Goal: Task Accomplishment & Management: Manage account settings

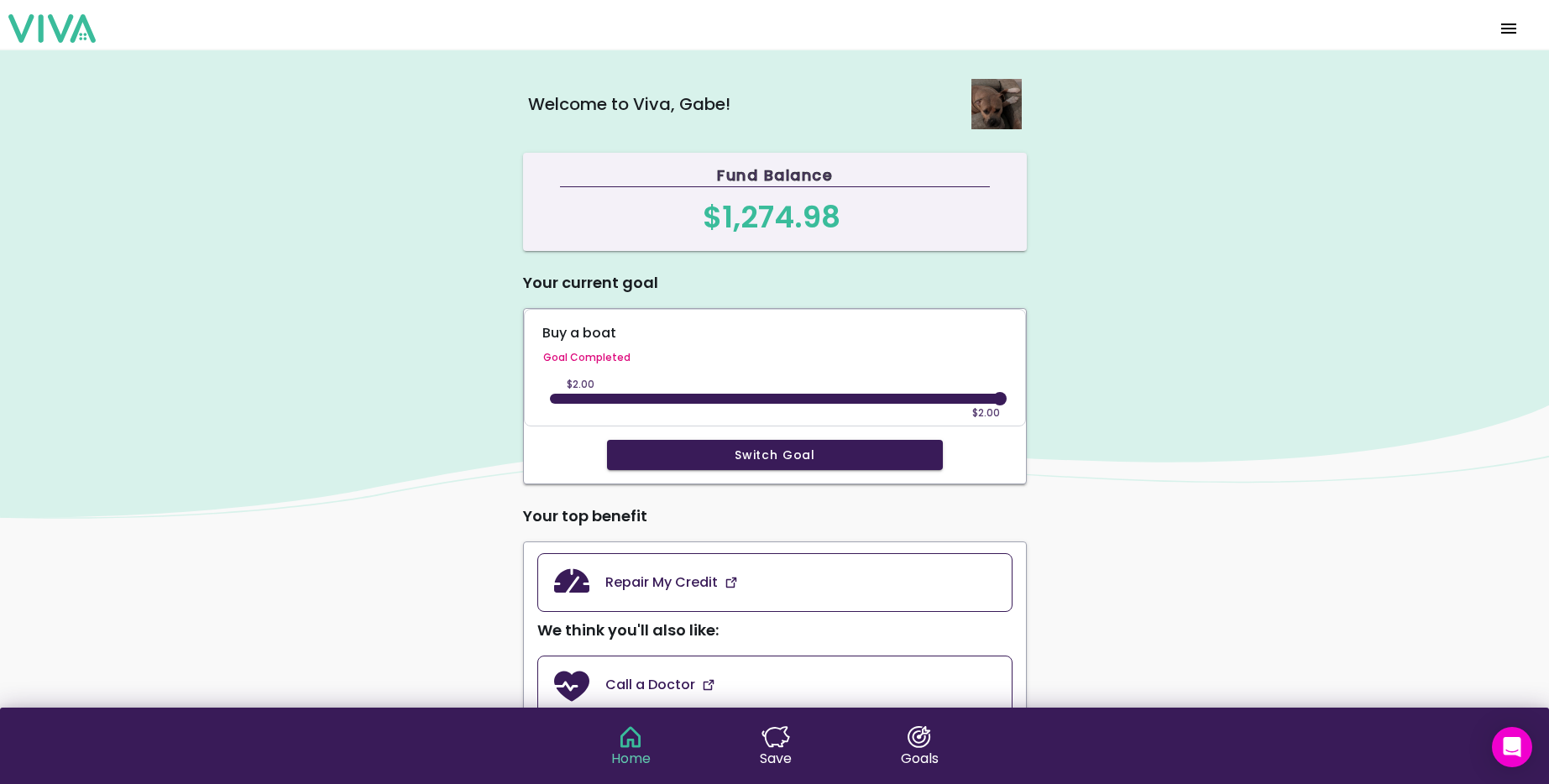
click at [1515, 26] on span "menu" at bounding box center [1508, 28] width 27 height 41
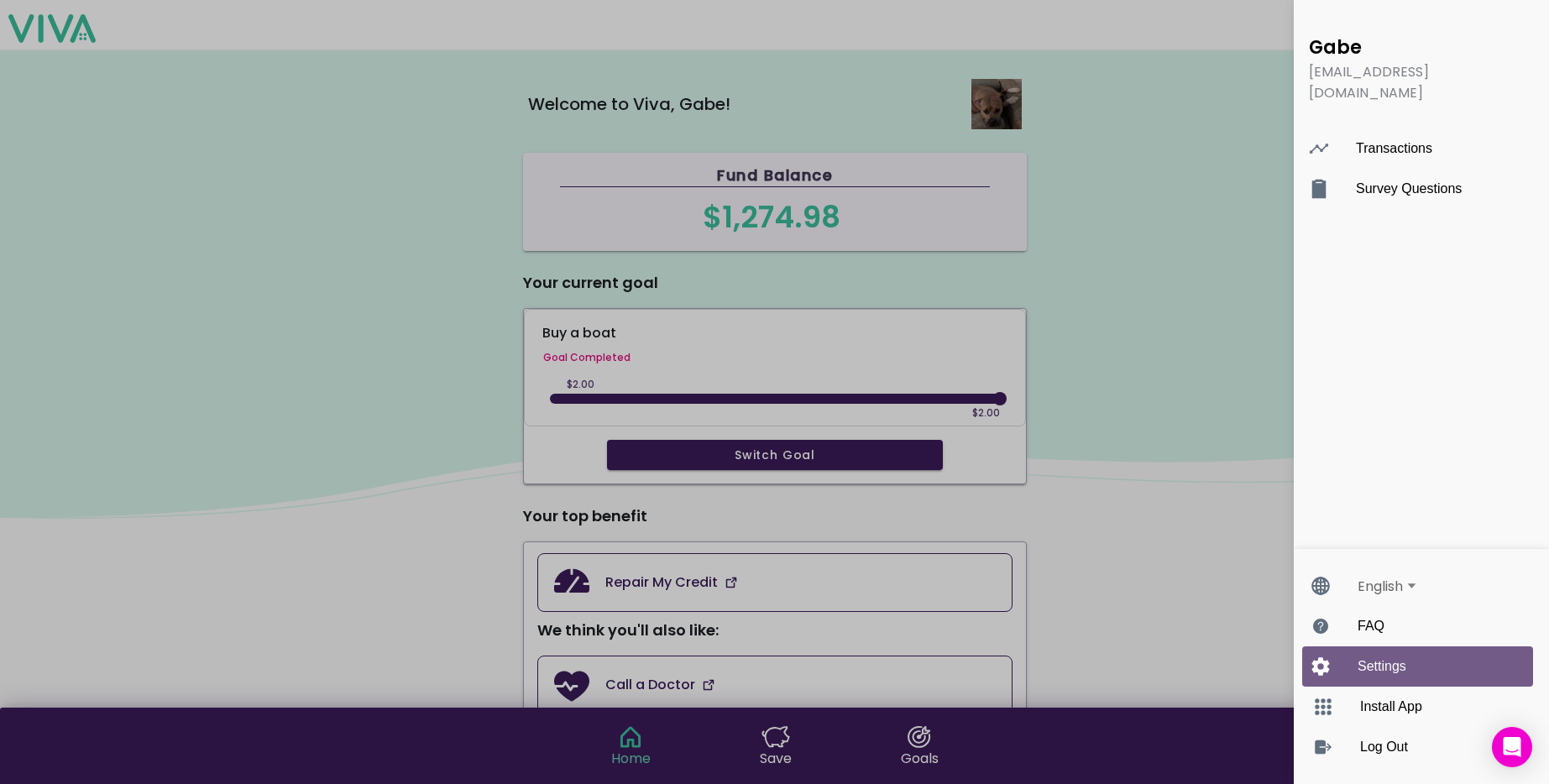
click at [1350, 653] on div "Settings" at bounding box center [1417, 667] width 231 height 41
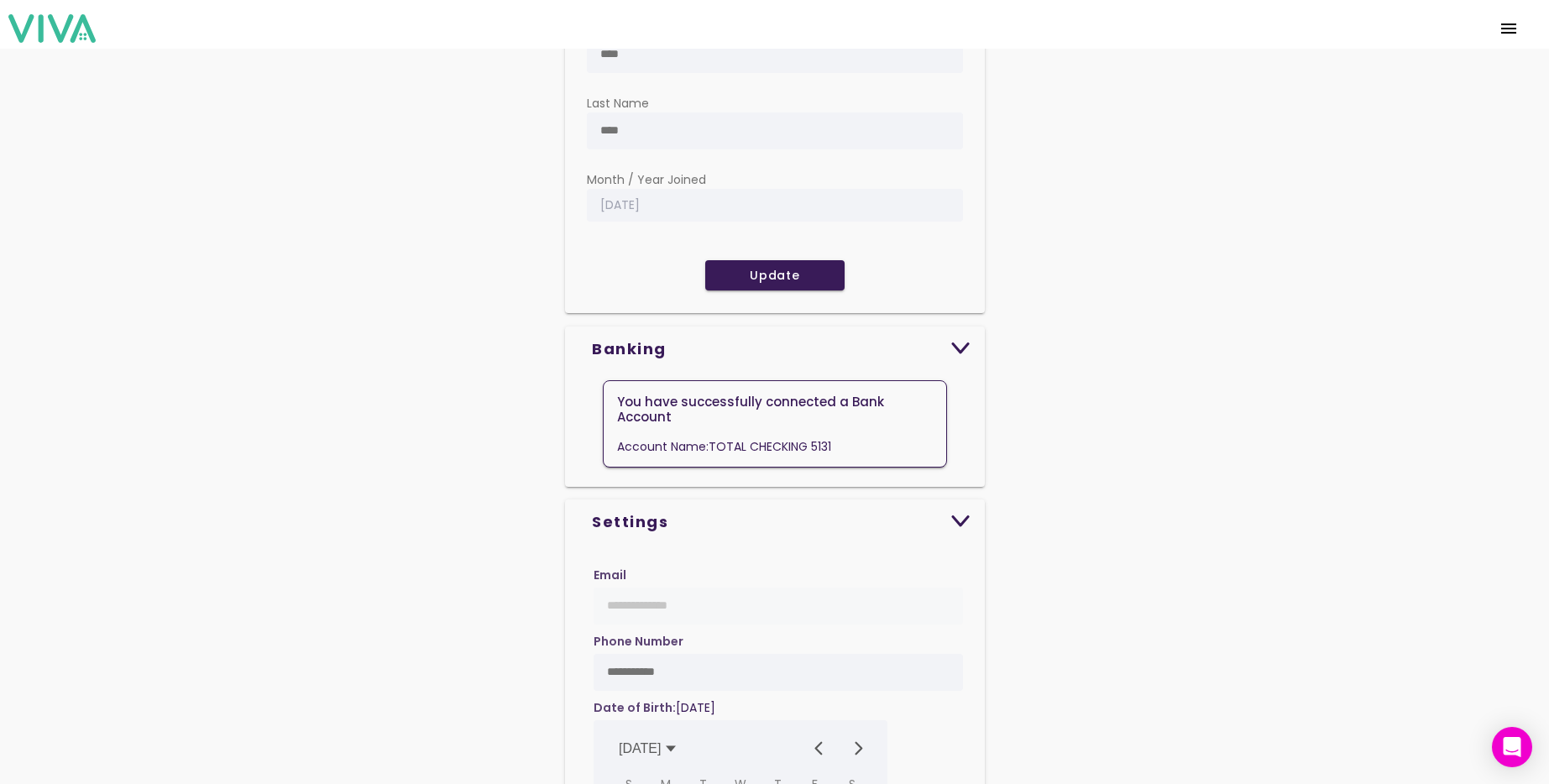
scroll to position [296, 0]
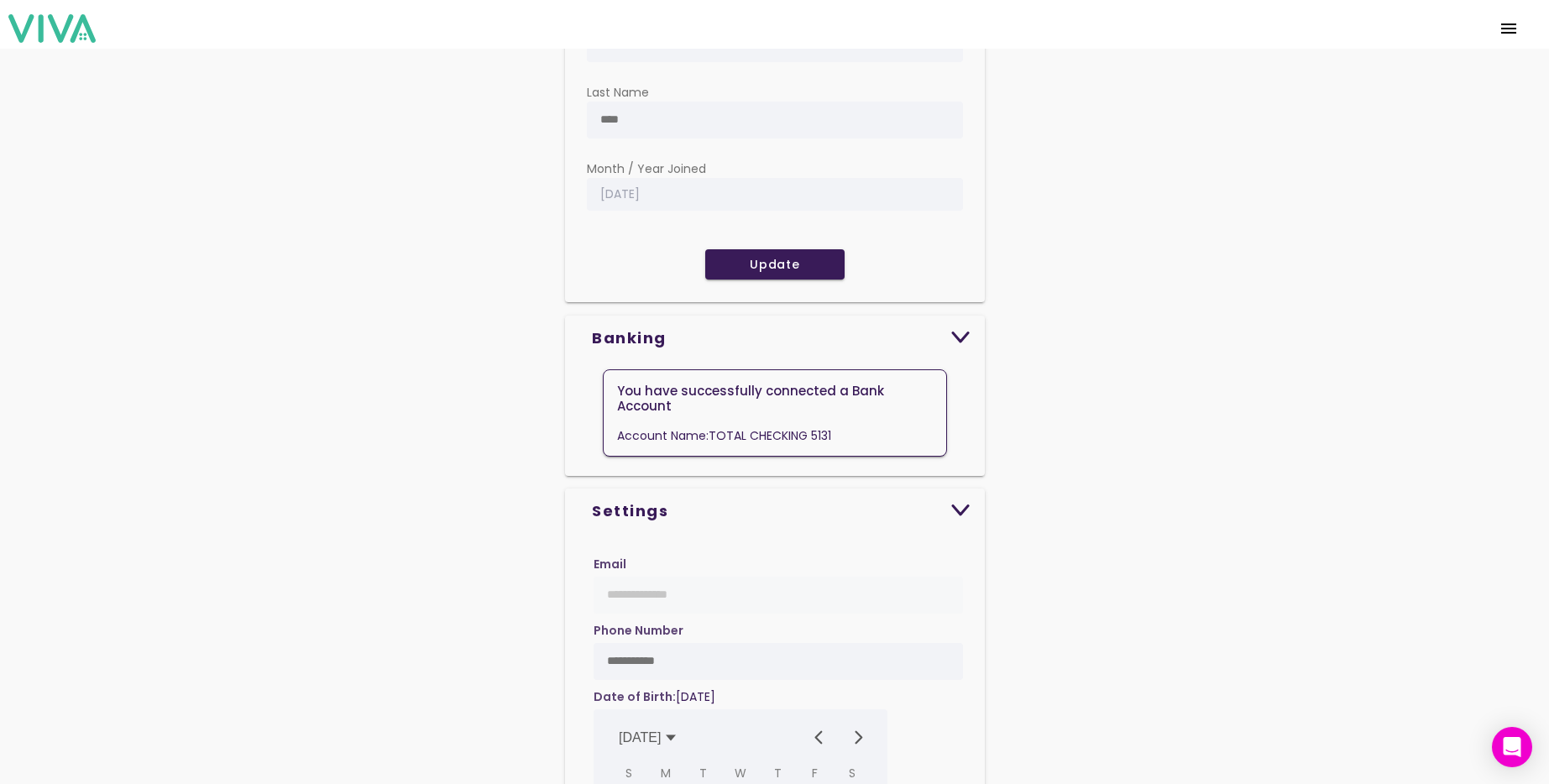
click at [1508, 30] on span "menu" at bounding box center [1508, 28] width 27 height 41
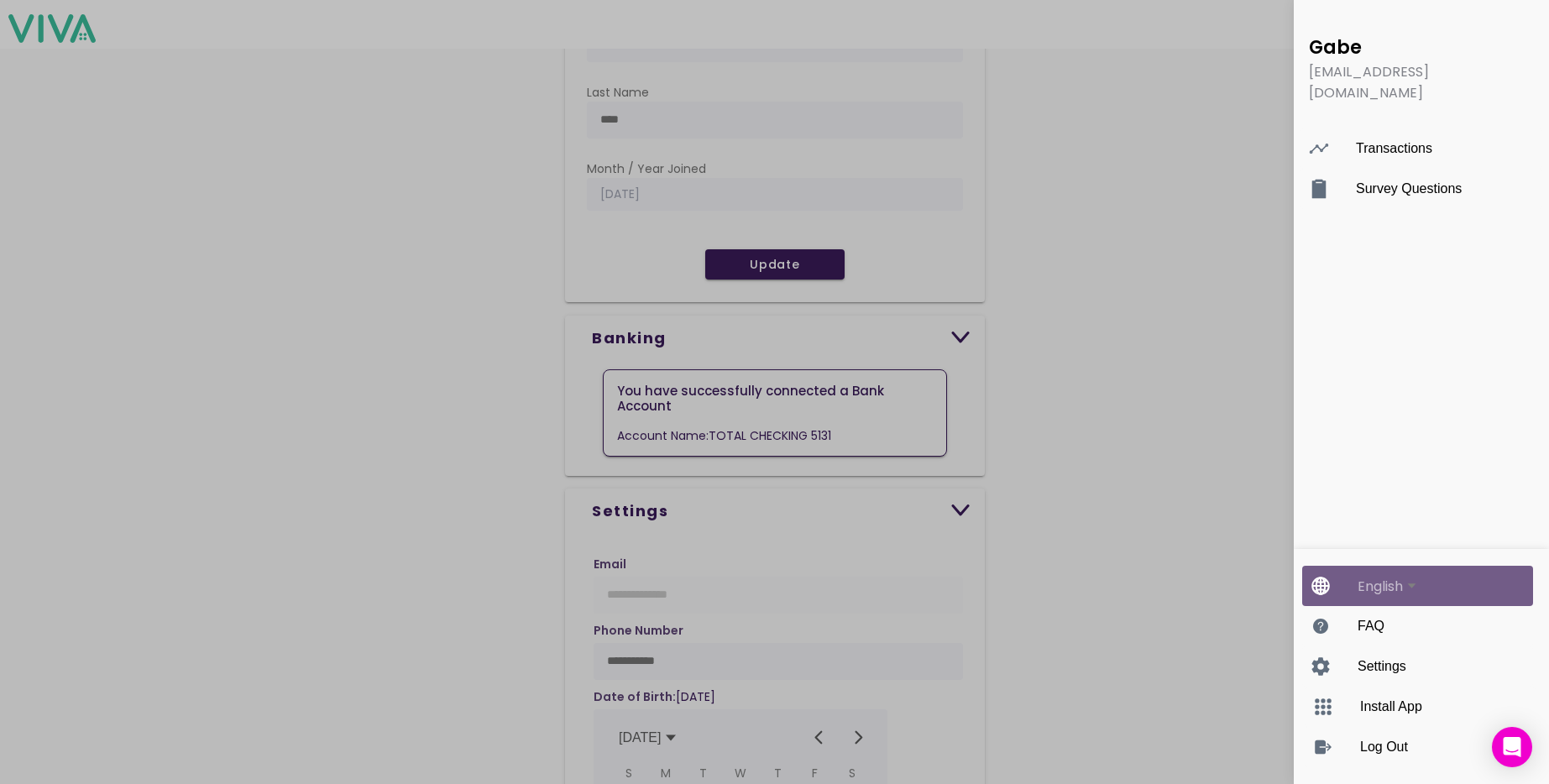
click at [1408, 576] on div "English" at bounding box center [1387, 586] width 60 height 21
click at [1408, 576] on button "English" at bounding box center [1434, 585] width 154 height 37
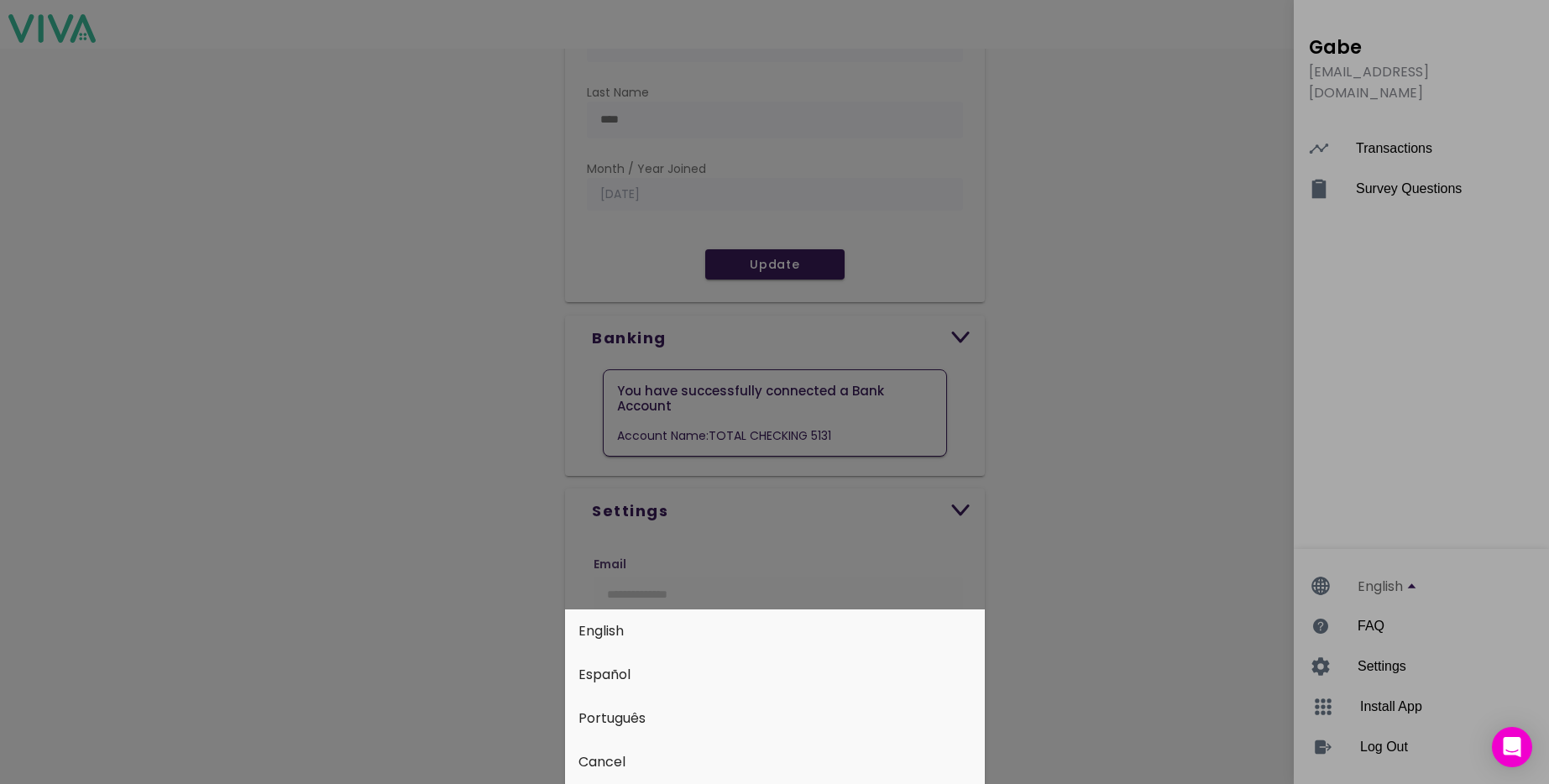
click at [820, 683] on button "Español" at bounding box center [774, 674] width 420 height 44
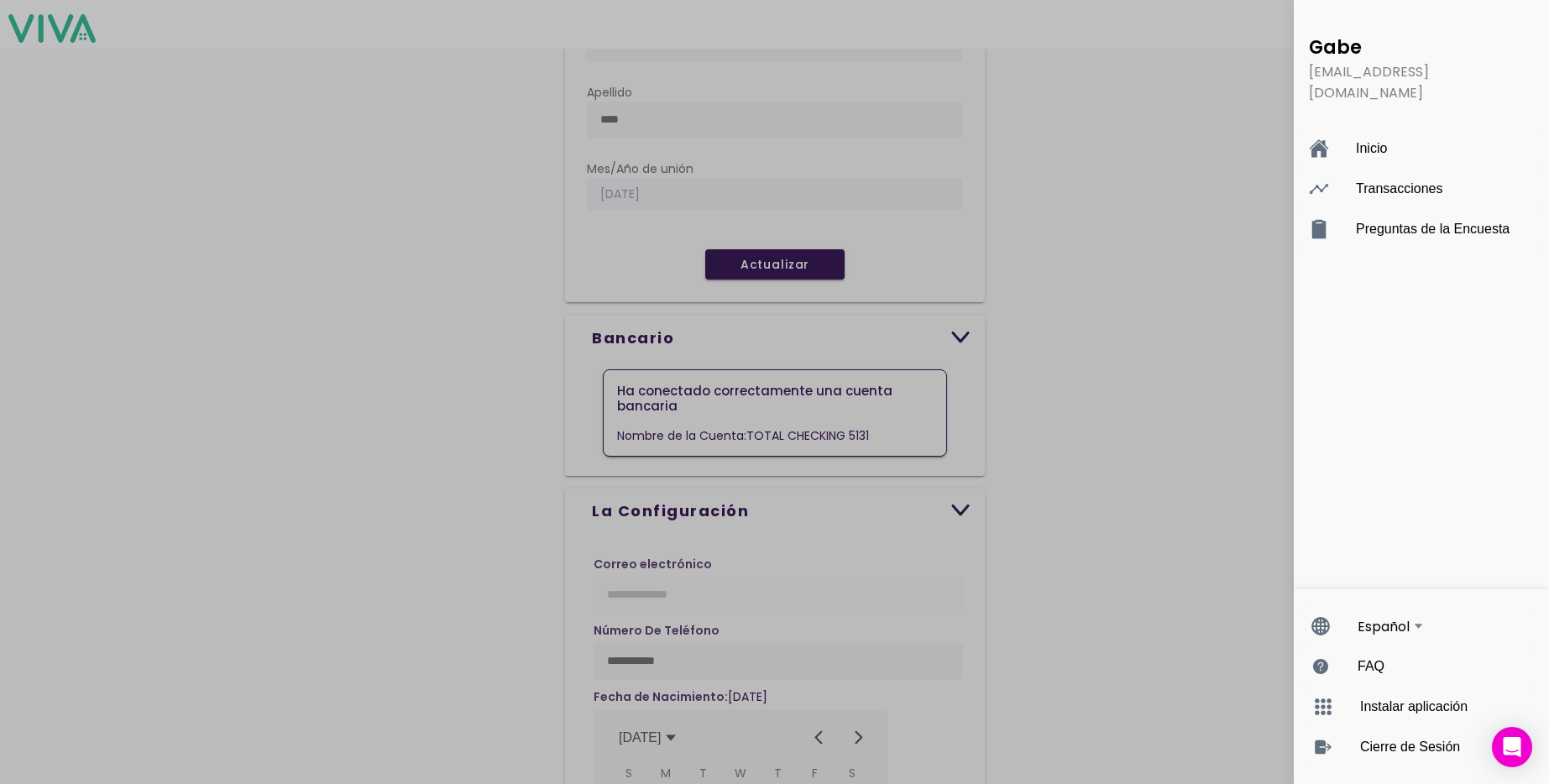
click at [1148, 594] on ion-backdrop "menu" at bounding box center [774, 392] width 1549 height 784
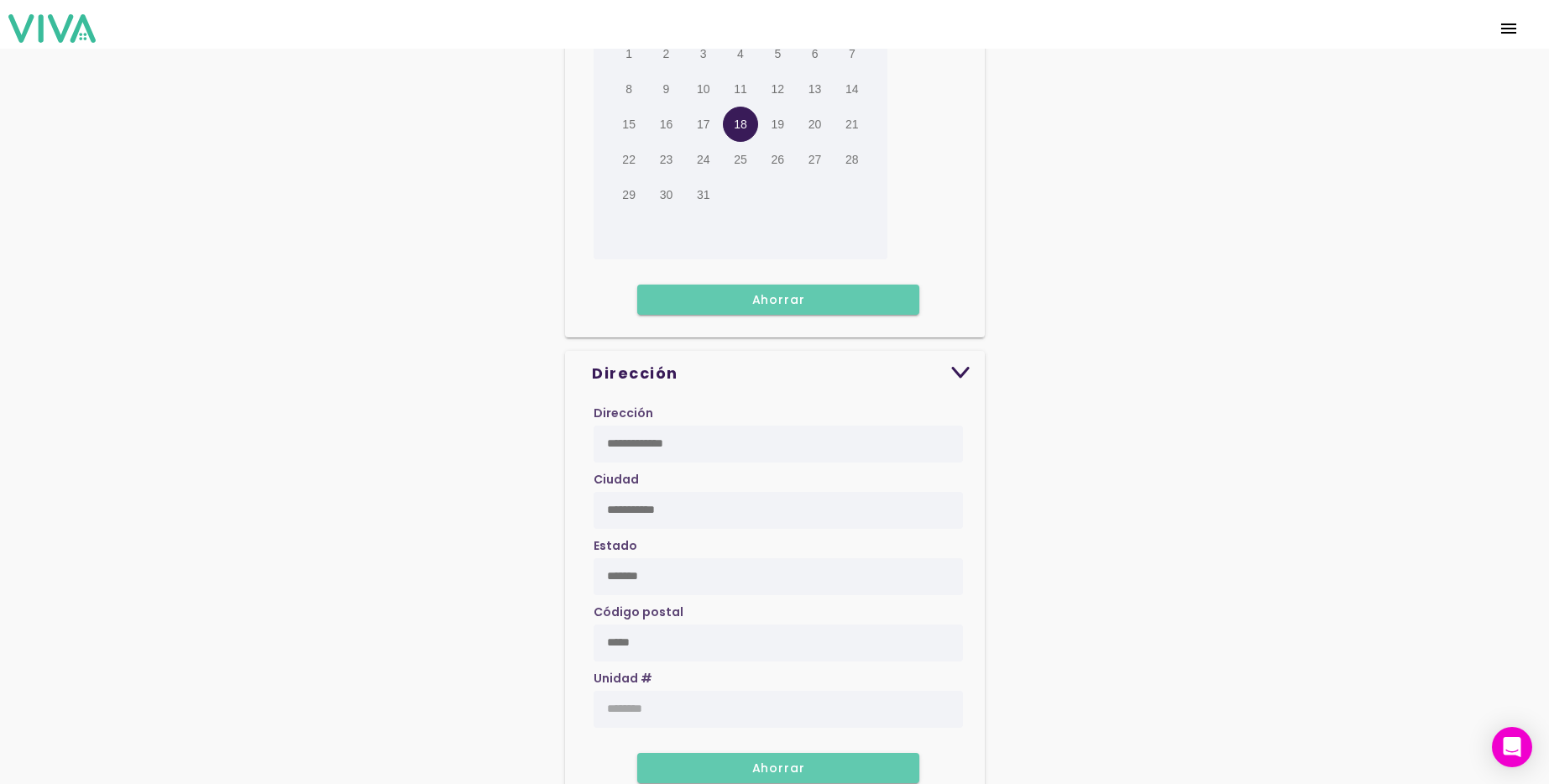
scroll to position [1034, 0]
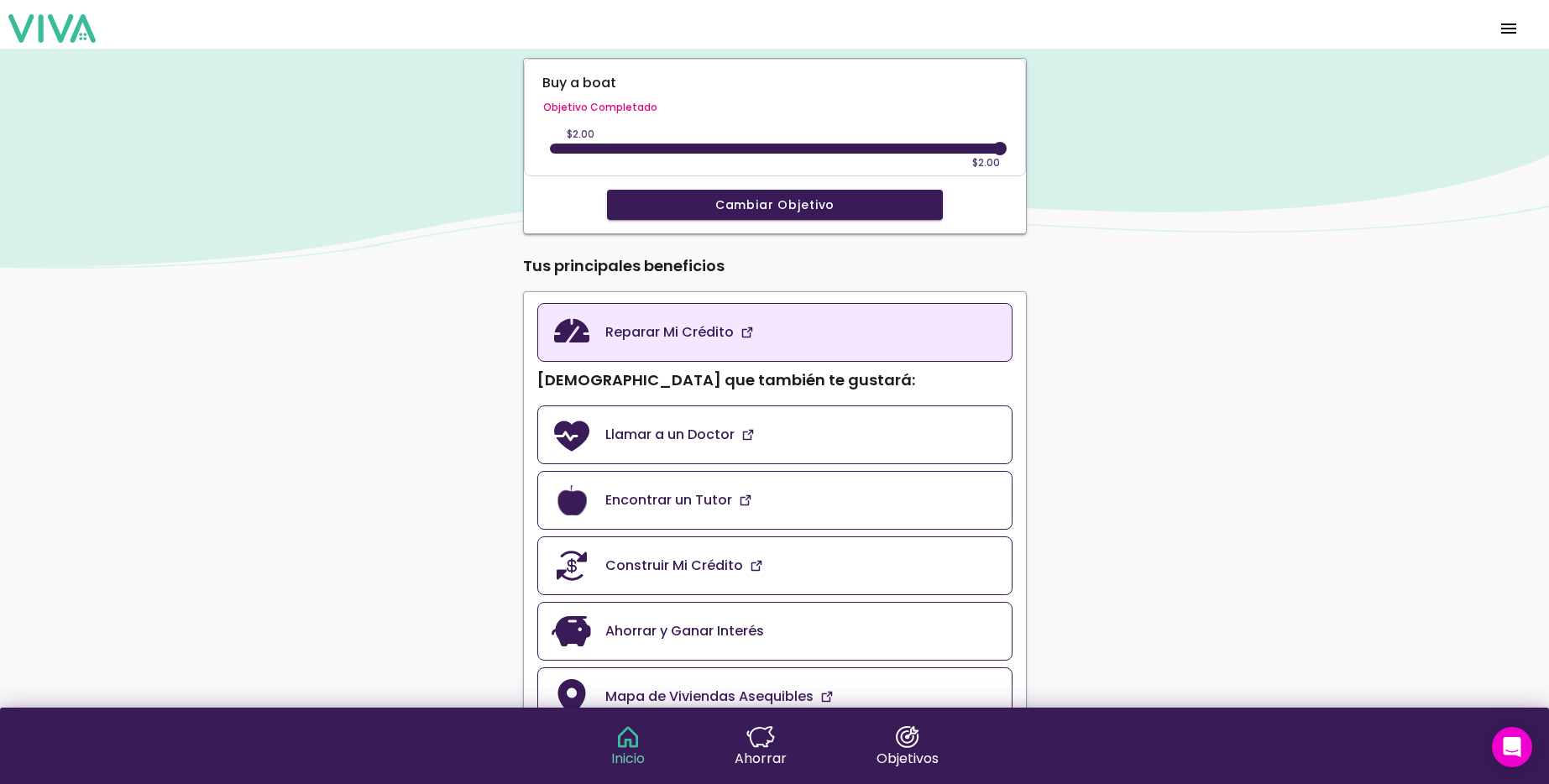
scroll to position [284, 0]
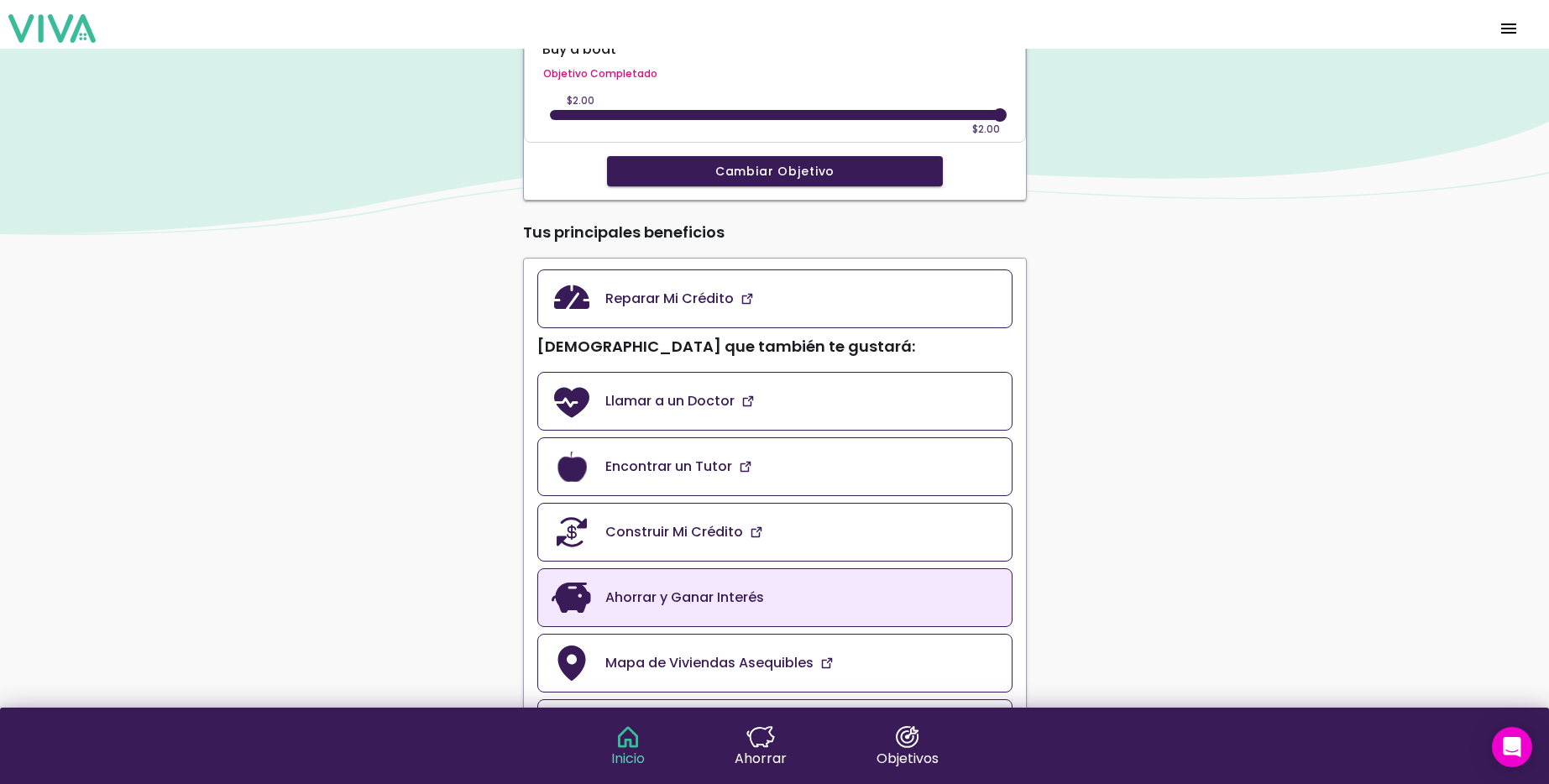
click at [0, 0] on slot "Ahorrar y Ganar Interés" at bounding box center [0, 0] width 0 height 0
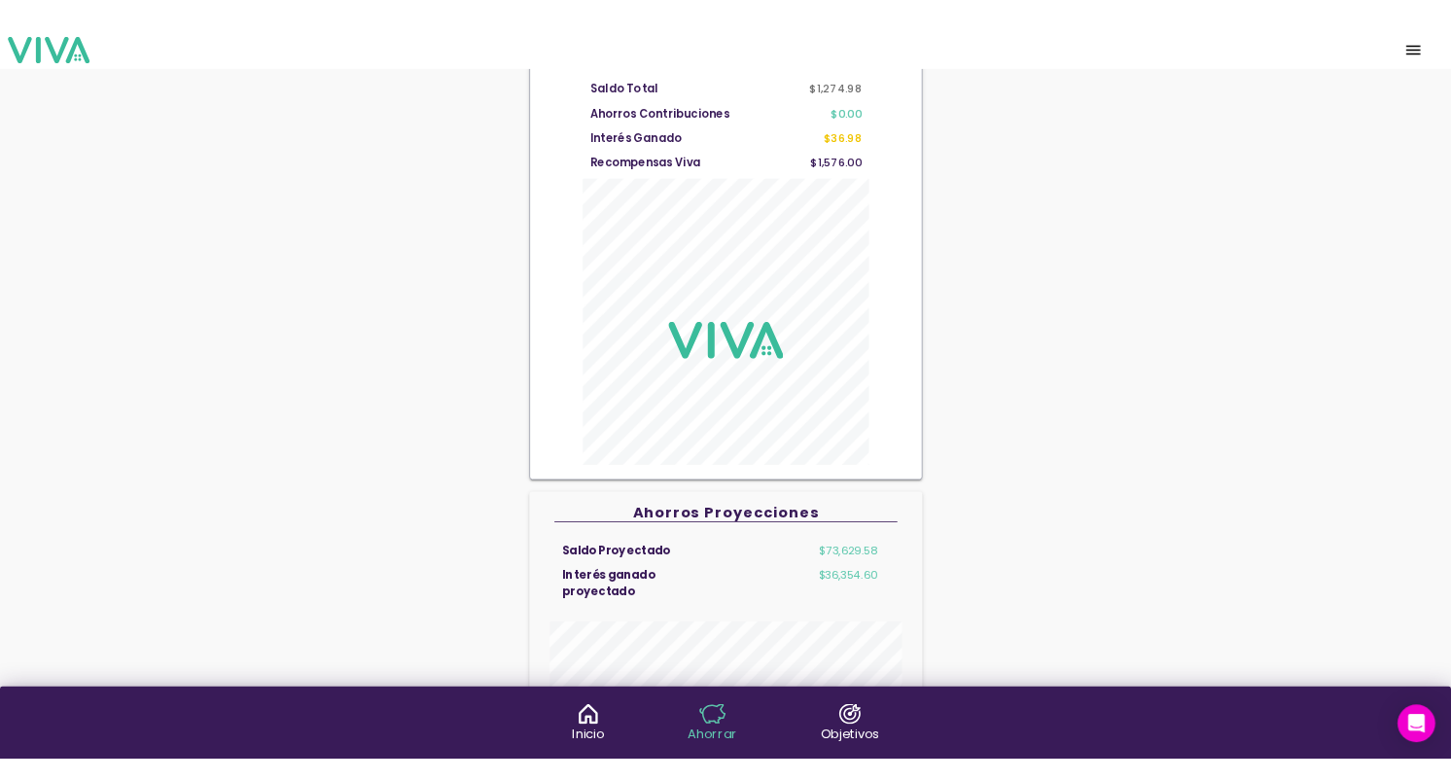
scroll to position [95, 0]
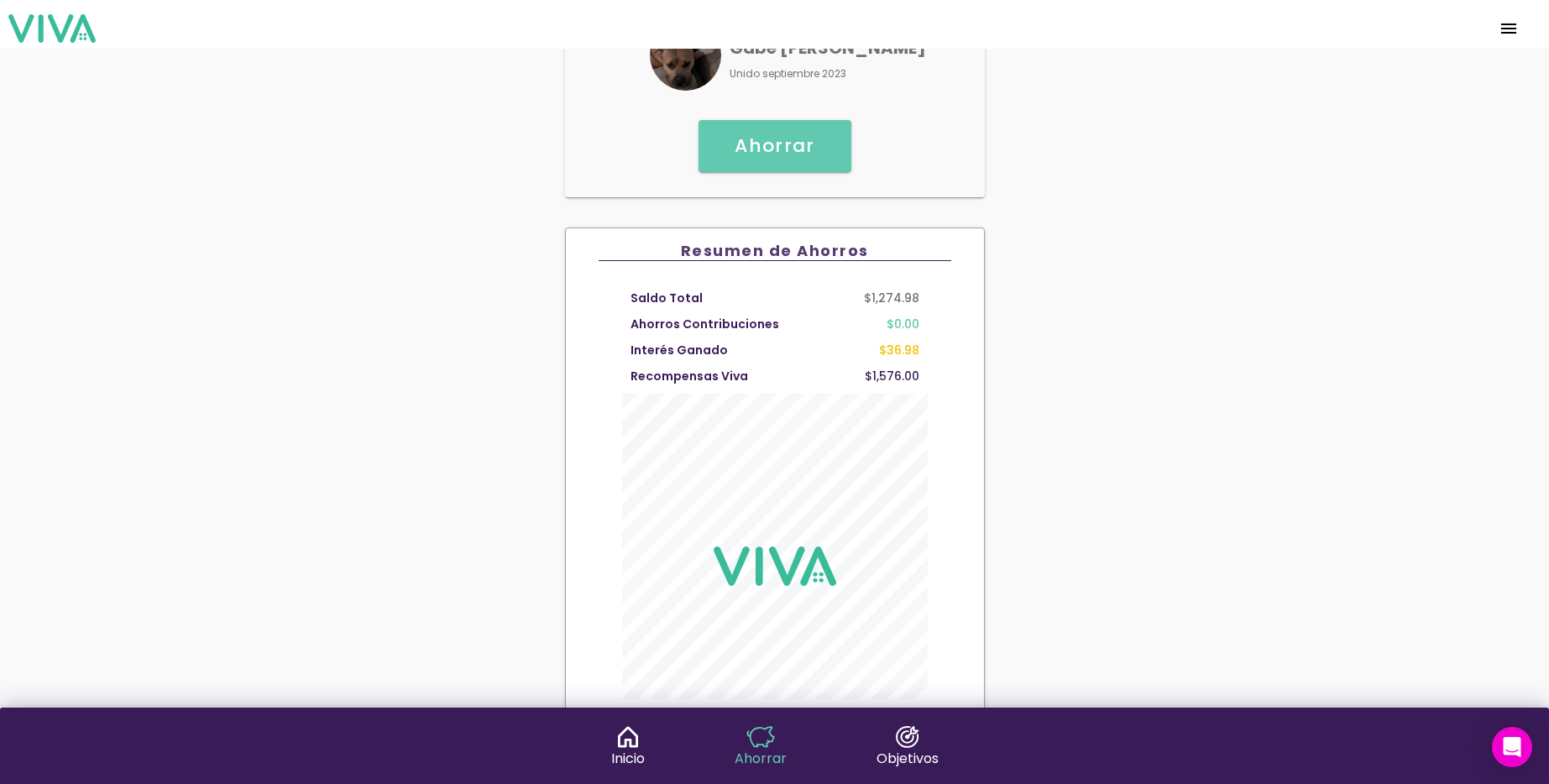
click at [1512, 28] on span "menu" at bounding box center [1508, 28] width 27 height 41
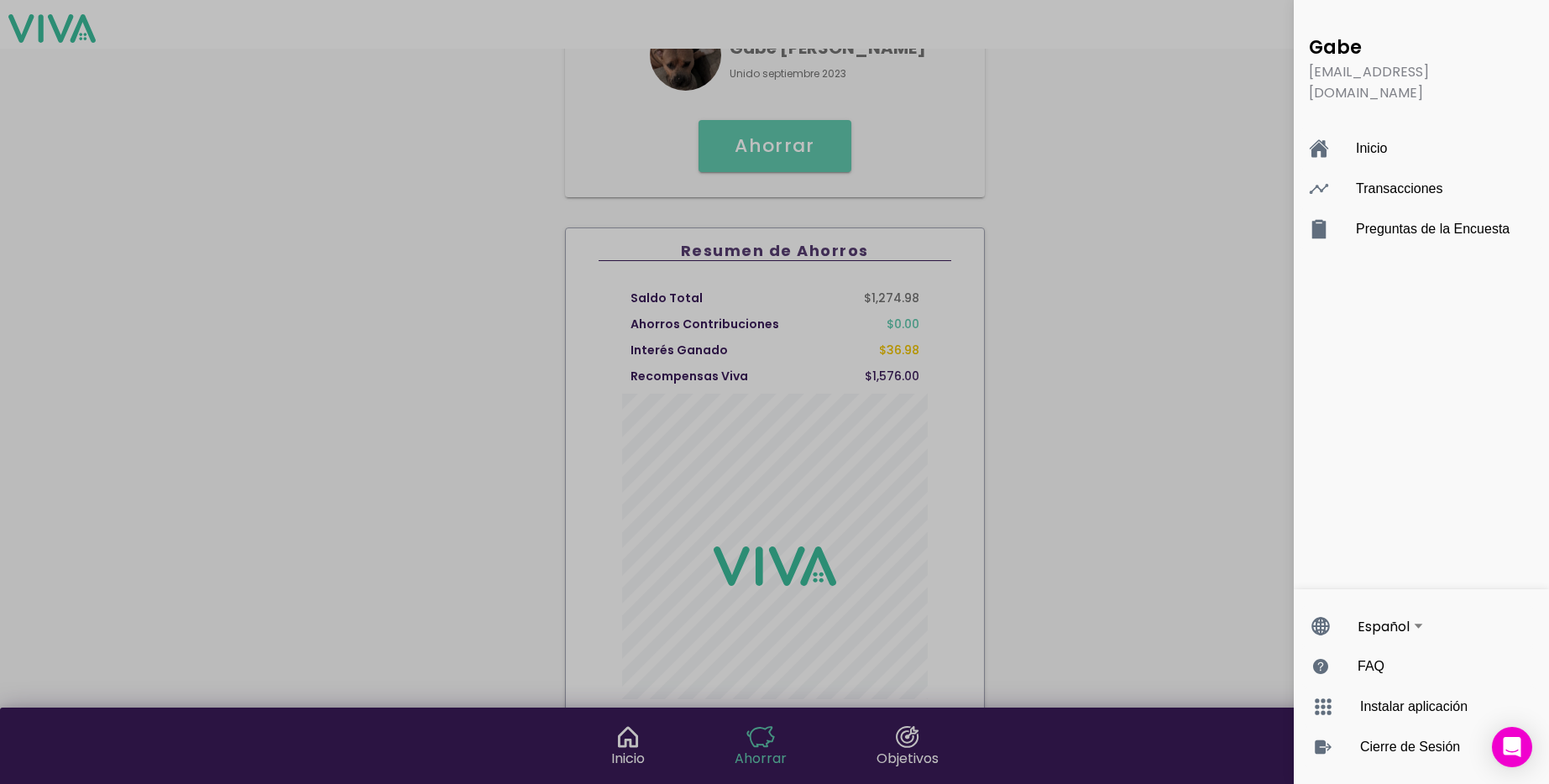
click at [1236, 320] on ion-backdrop "menu" at bounding box center [774, 392] width 1549 height 784
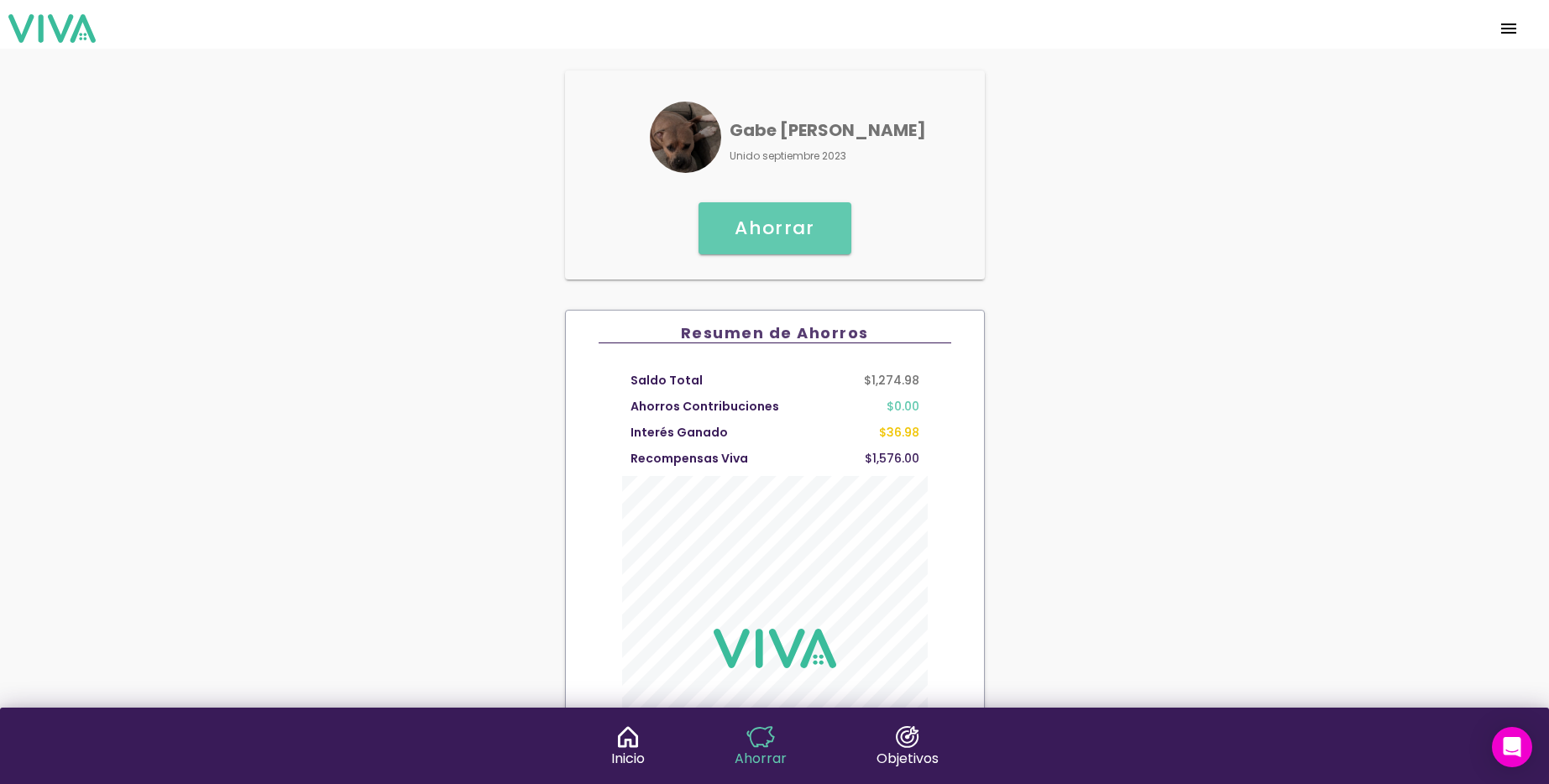
click at [1502, 25] on span "menu" at bounding box center [1508, 28] width 27 height 41
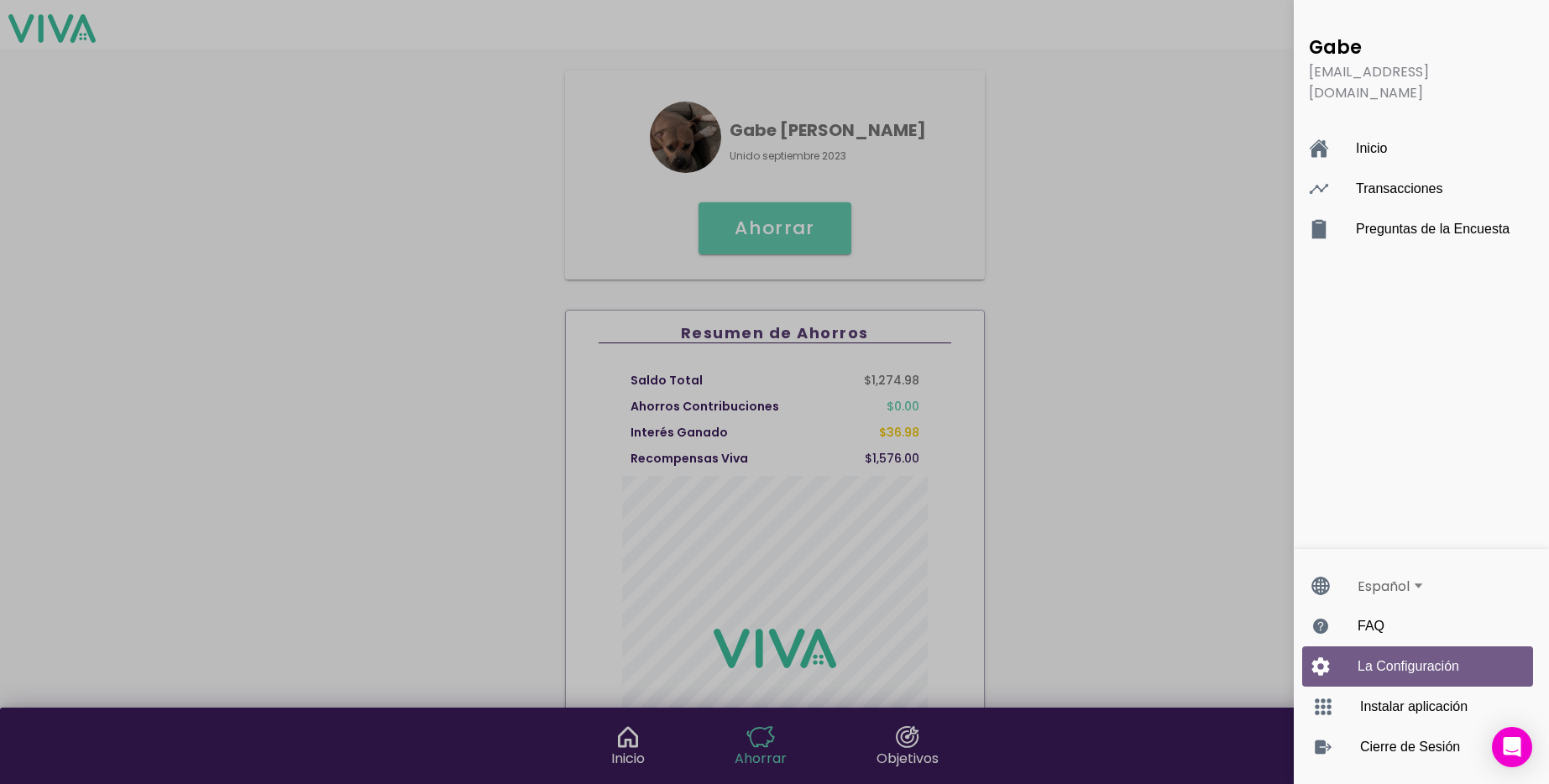
click at [1365, 668] on div "La Configuración" at bounding box center [1434, 667] width 154 height 41
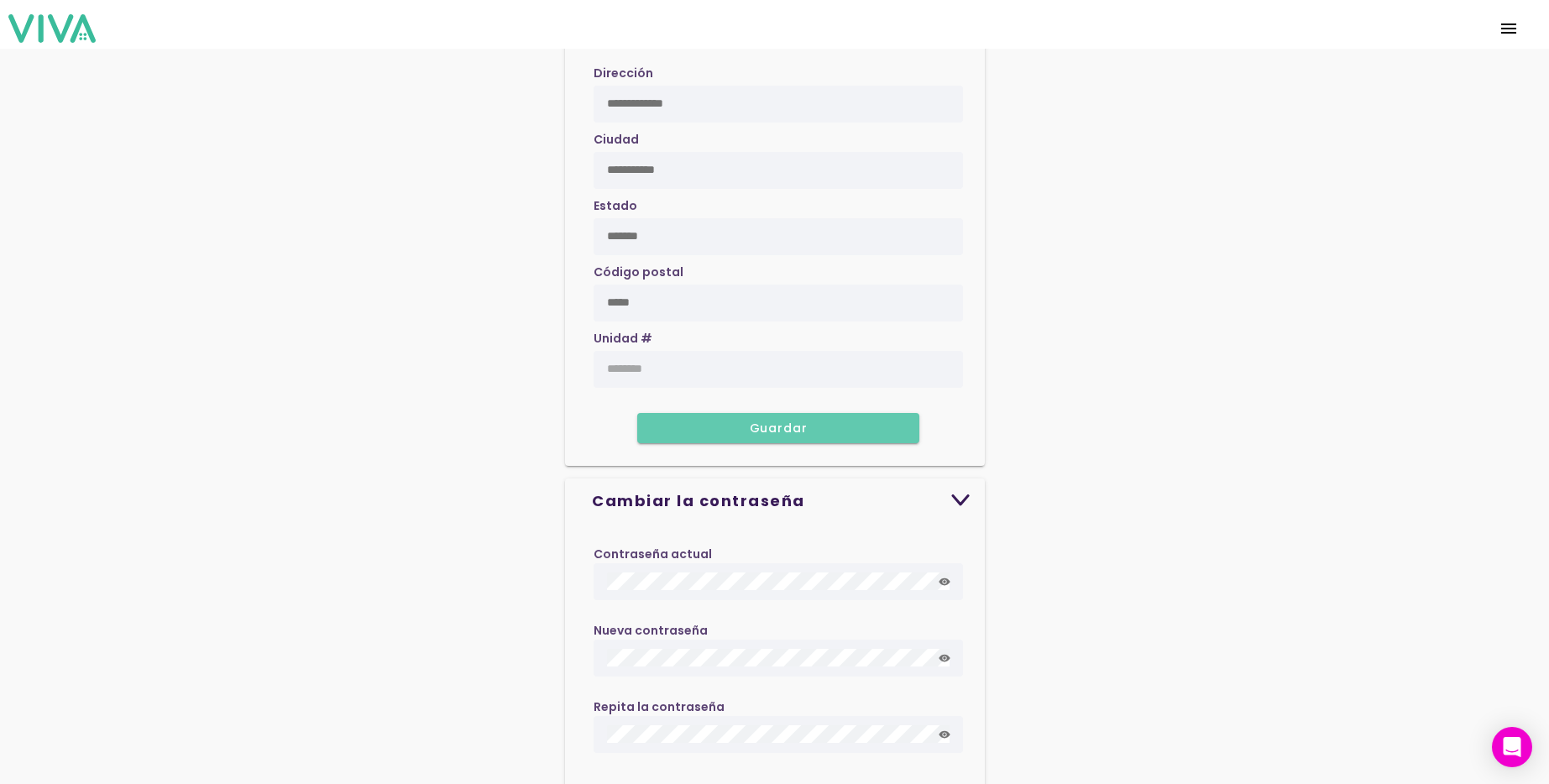
scroll to position [1461, 0]
